Goal: Information Seeking & Learning: Learn about a topic

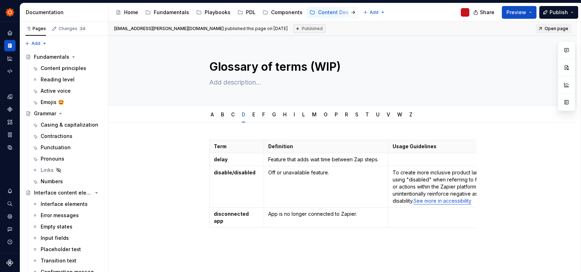
scroll to position [307, 0]
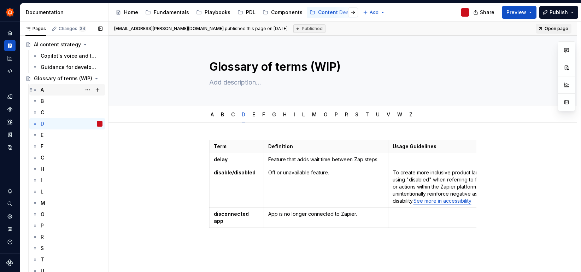
click at [66, 89] on div "A" at bounding box center [72, 90] width 62 height 10
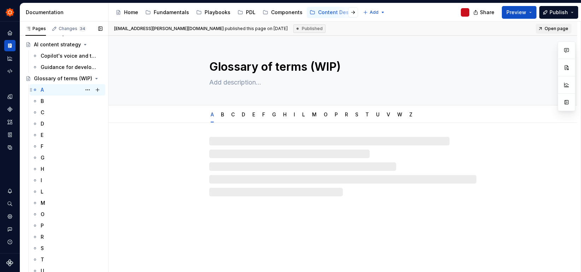
click at [56, 92] on div "A" at bounding box center [72, 90] width 62 height 10
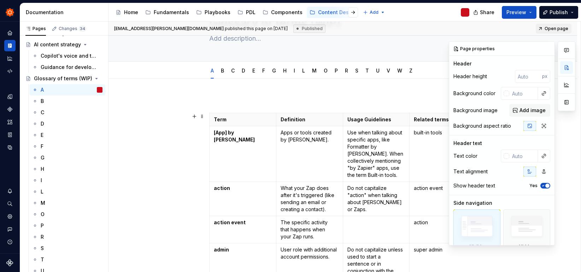
click at [570, 177] on div at bounding box center [567, 143] width 18 height 204
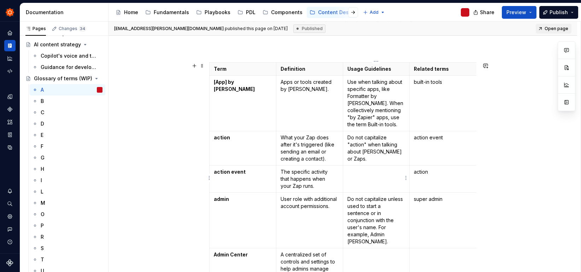
scroll to position [96, 0]
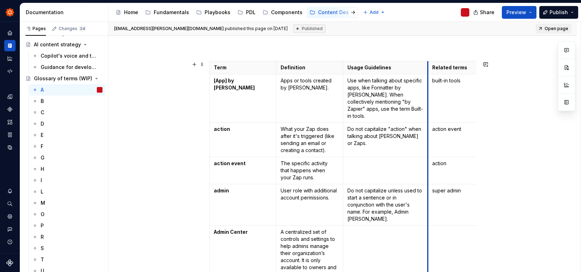
drag, startPoint x: 410, startPoint y: 195, endPoint x: 428, endPoint y: 197, distance: 18.5
click at [428, 197] on td "super admin" at bounding box center [468, 204] width 81 height 41
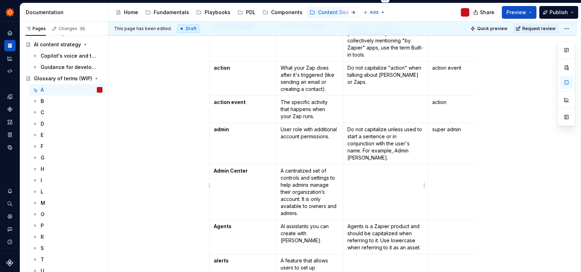
scroll to position [158, 0]
type textarea "*"
drag, startPoint x: 387, startPoint y: 152, endPoint x: 348, endPoint y: 148, distance: 39.1
click at [348, 148] on p "Do not capitalize unless used to start a sentence or in conjunction with the us…" at bounding box center [386, 142] width 76 height 35
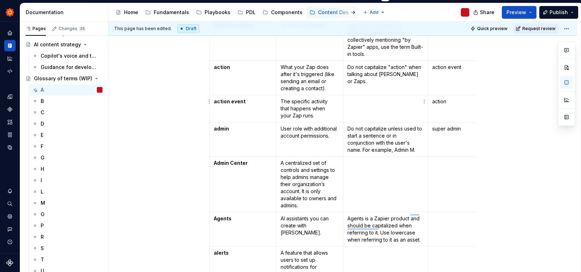
click at [377, 98] on p "To enrich screen reader interactions, please activate Accessibility in Grammarl…" at bounding box center [386, 101] width 76 height 7
click at [399, 169] on td "To enrich screen reader interactions, please activate Accessibility in Grammarl…" at bounding box center [385, 185] width 85 height 56
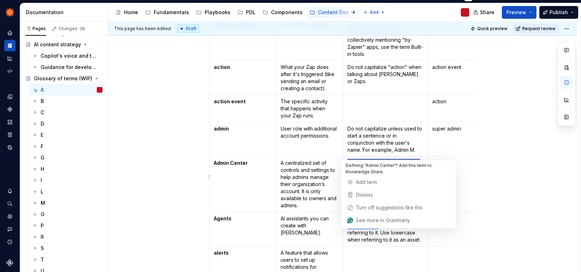
click at [442, 159] on p "To enrich screen reader interactions, please activate Accessibility in Grammarl…" at bounding box center [469, 162] width 72 height 7
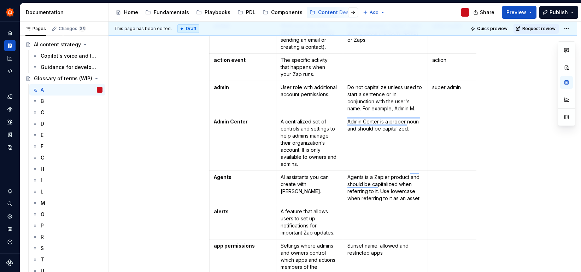
scroll to position [0, 0]
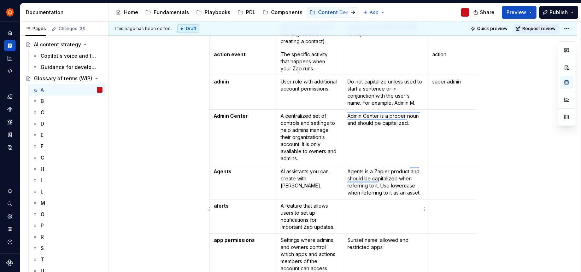
click at [372, 204] on td "To enrich screen reader interactions, please activate Accessibility in Grammarl…" at bounding box center [385, 216] width 85 height 34
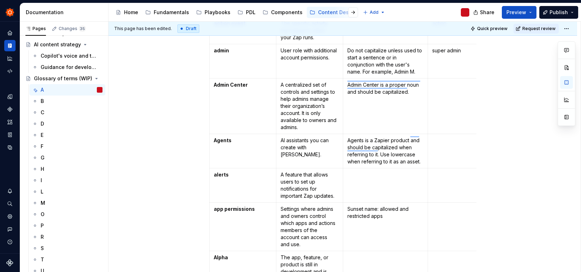
scroll to position [236, 0]
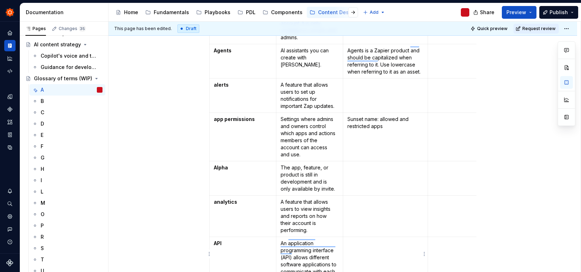
click at [386, 240] on p "To enrich screen reader interactions, please activate Accessibility in Grammarl…" at bounding box center [386, 243] width 76 height 7
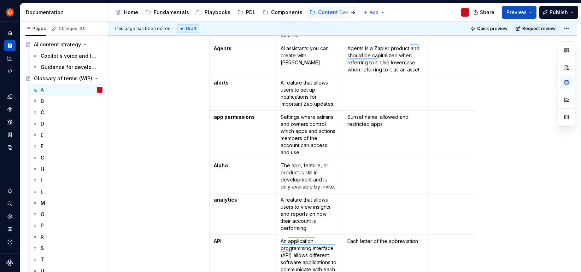
scroll to position [335, 0]
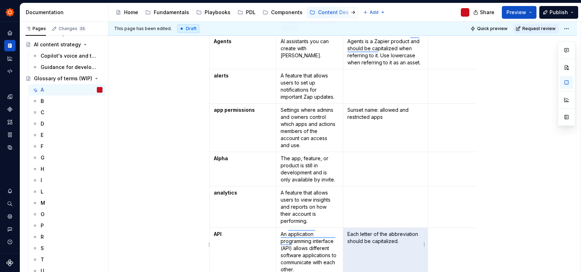
click at [359, 231] on p "Each letter of the abbreviation should be capitalized." at bounding box center [386, 238] width 76 height 14
click at [358, 231] on p "Each letter of the abbreviation should be capitalized." at bounding box center [386, 238] width 76 height 14
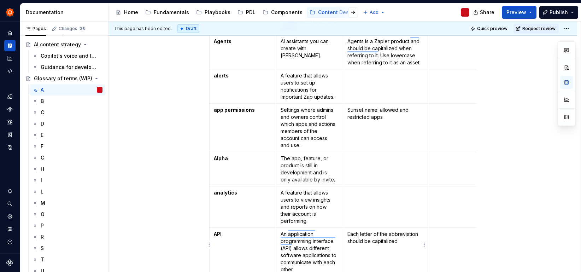
click at [349, 231] on p "Each letter of the abbreviation should be capitalized." at bounding box center [386, 238] width 76 height 14
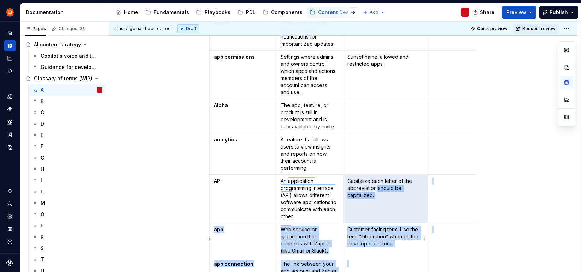
scroll to position [417, 0]
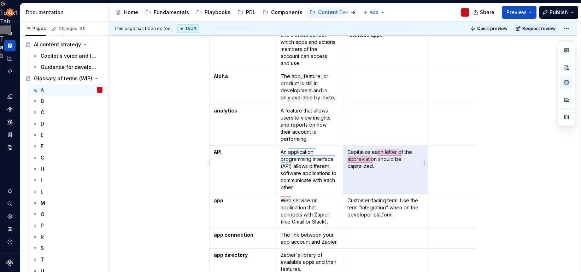
drag, startPoint x: 376, startPoint y: 234, endPoint x: 381, endPoint y: 159, distance: 75.1
click at [382, 159] on p "Capitalize each letter of the abbreviation should be capitalized." at bounding box center [386, 159] width 76 height 21
click at [379, 159] on p "Capitalize each letter of the abbreviation should be capitalized." at bounding box center [386, 159] width 76 height 21
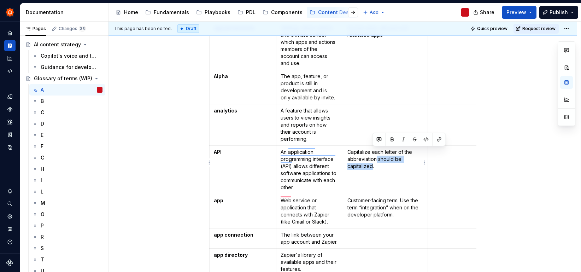
drag, startPoint x: 373, startPoint y: 159, endPoint x: 376, endPoint y: 153, distance: 6.6
click at [376, 153] on p "Capitalize each letter of the abbreviation should be capitalized." at bounding box center [386, 159] width 76 height 21
click at [391, 110] on td "To enrich screen reader interactions, please activate Accessibility in Grammarl…" at bounding box center [385, 124] width 85 height 41
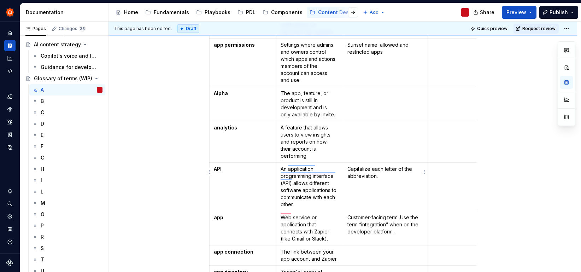
scroll to position [369, 0]
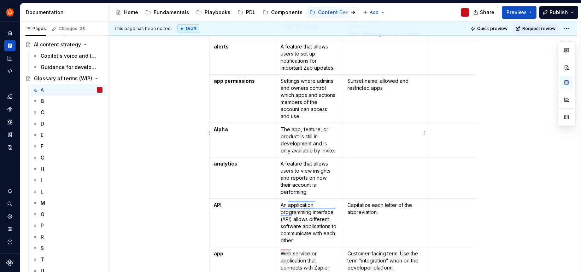
click at [368, 128] on td "To enrich screen reader interactions, please activate Accessibility in Grammarl…" at bounding box center [385, 140] width 85 height 34
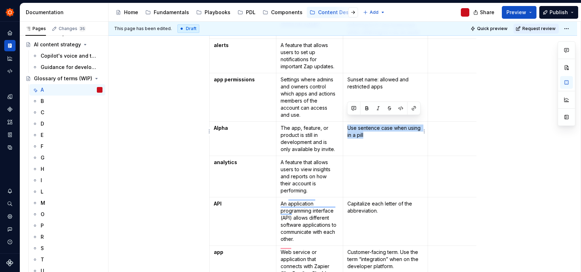
drag, startPoint x: 371, startPoint y: 129, endPoint x: 348, endPoint y: 122, distance: 23.7
click at [348, 124] on p "Use sentence case when using in a pill" at bounding box center [386, 131] width 76 height 14
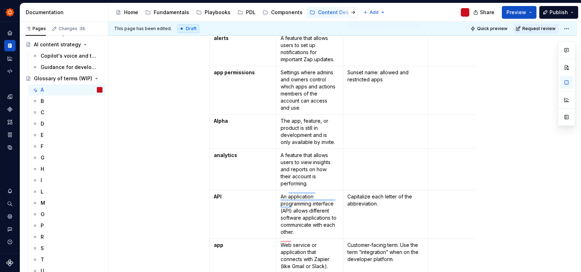
scroll to position [383, 0]
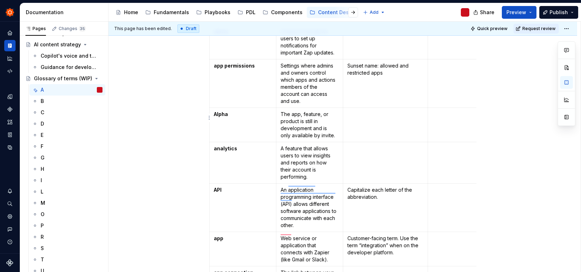
click at [445, 121] on td "To enrich screen reader interactions, please activate Accessibility in Grammarl…" at bounding box center [468, 125] width 81 height 34
click at [443, 152] on td "To enrich screen reader interactions, please activate Accessibility in Grammarl…" at bounding box center [468, 162] width 81 height 41
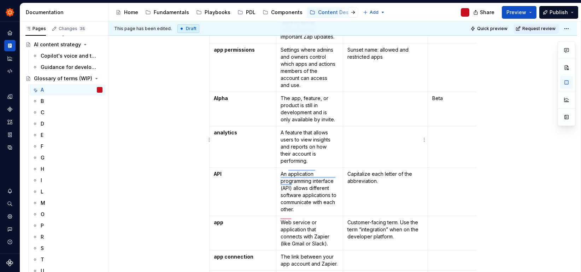
click at [368, 129] on p "To enrich screen reader interactions, please activate Accessibility in Grammarl…" at bounding box center [386, 132] width 76 height 7
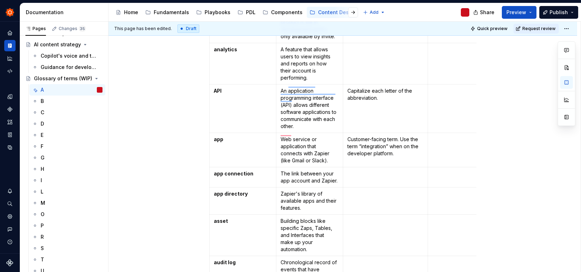
scroll to position [479, 0]
click at [402, 135] on p "Customer-facing term. Use the term “integration” when on the developer platform." at bounding box center [386, 145] width 76 height 21
click at [349, 135] on p "Customer-facing term. Use the term “integration” when on the developer platform." at bounding box center [386, 145] width 76 height 21
click at [402, 135] on p "Customer-facing term. Use the term “integration” when on the developer platform." at bounding box center [386, 145] width 76 height 21
click at [406, 146] on p "Use the term “integration” when on the developer platform." at bounding box center [386, 153] width 76 height 14
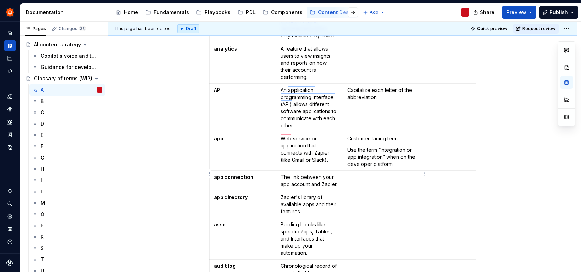
click at [371, 176] on td "To enrich screen reader interactions, please activate Accessibility in Grammarl…" at bounding box center [385, 181] width 85 height 20
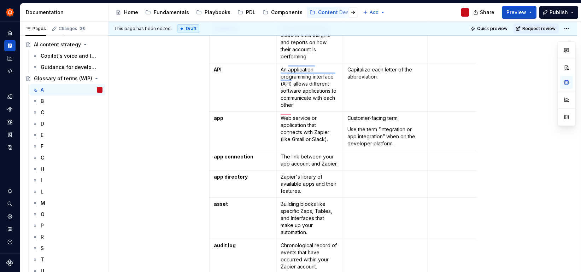
scroll to position [501, 0]
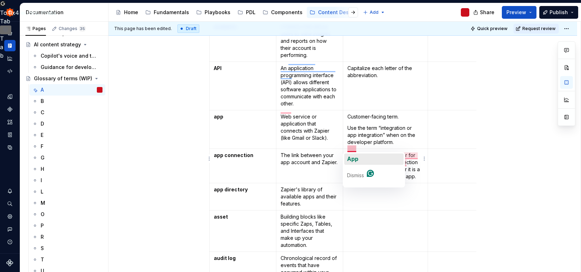
click at [352, 158] on span "App" at bounding box center [352, 158] width 11 height 7
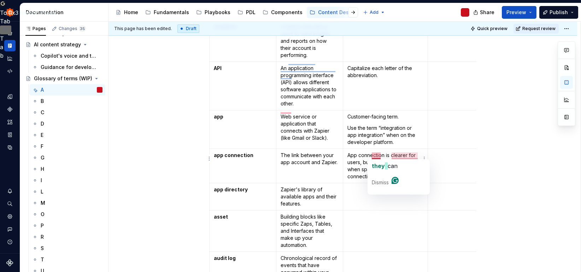
click at [371, 154] on p "App connection is clearer for users, but can use connection when space is a fac…" at bounding box center [386, 166] width 76 height 28
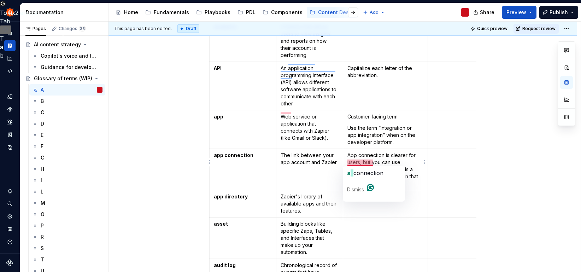
click at [381, 161] on p "App connection is clearer for users, but you can use connection when space is a…" at bounding box center [386, 169] width 76 height 35
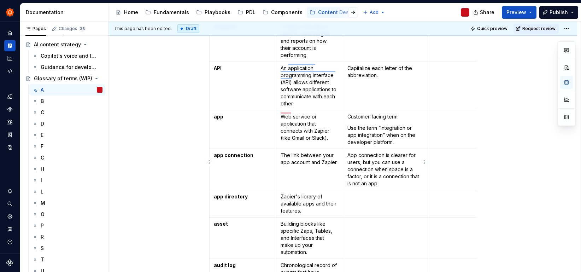
click at [404, 156] on p "App connection is clearer for users, but you can use a connection when space is…" at bounding box center [386, 169] width 76 height 35
click at [375, 163] on p "App connection is clearer for users, but you can use connection when space is a…" at bounding box center [386, 169] width 76 height 35
click at [388, 193] on td "To enrich screen reader interactions, please activate Accessibility in Grammarl…" at bounding box center [385, 203] width 85 height 27
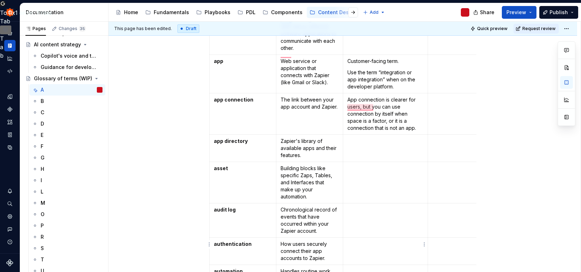
scroll to position [574, 0]
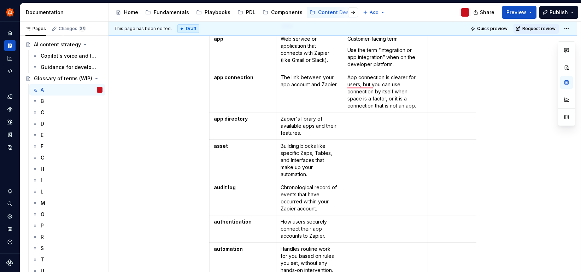
type textarea "*"
